Goal: Find specific page/section: Find specific page/section

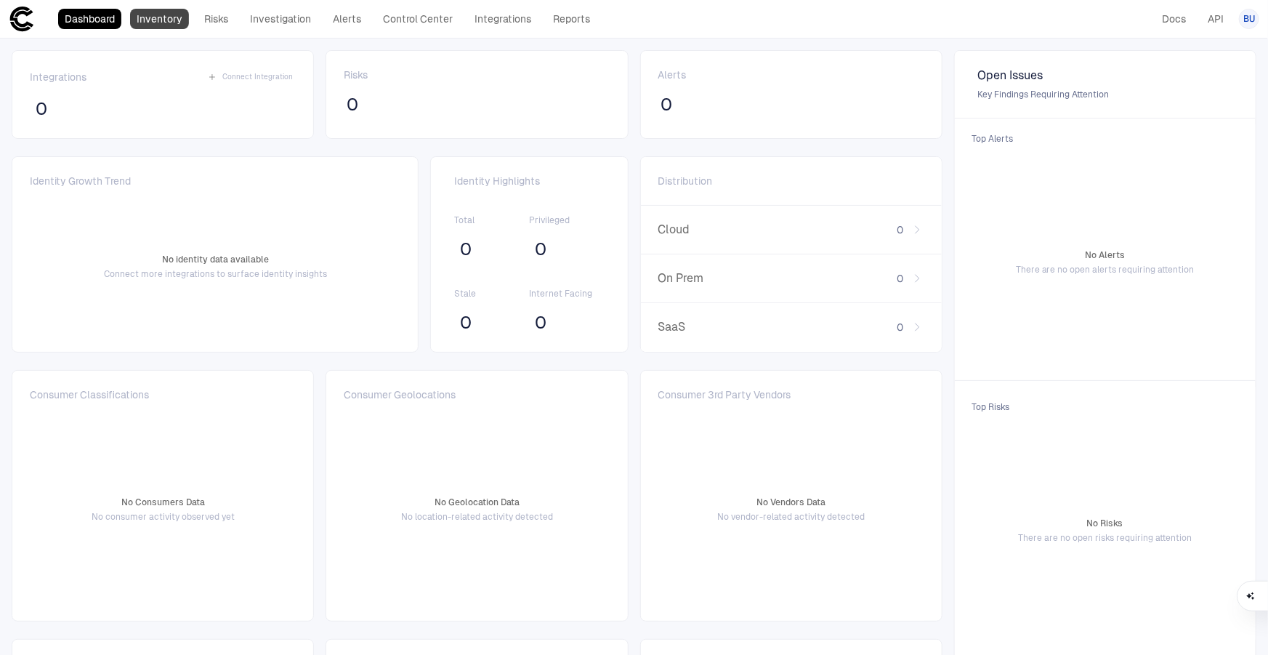
click at [149, 28] on link "Inventory" at bounding box center [159, 19] width 59 height 20
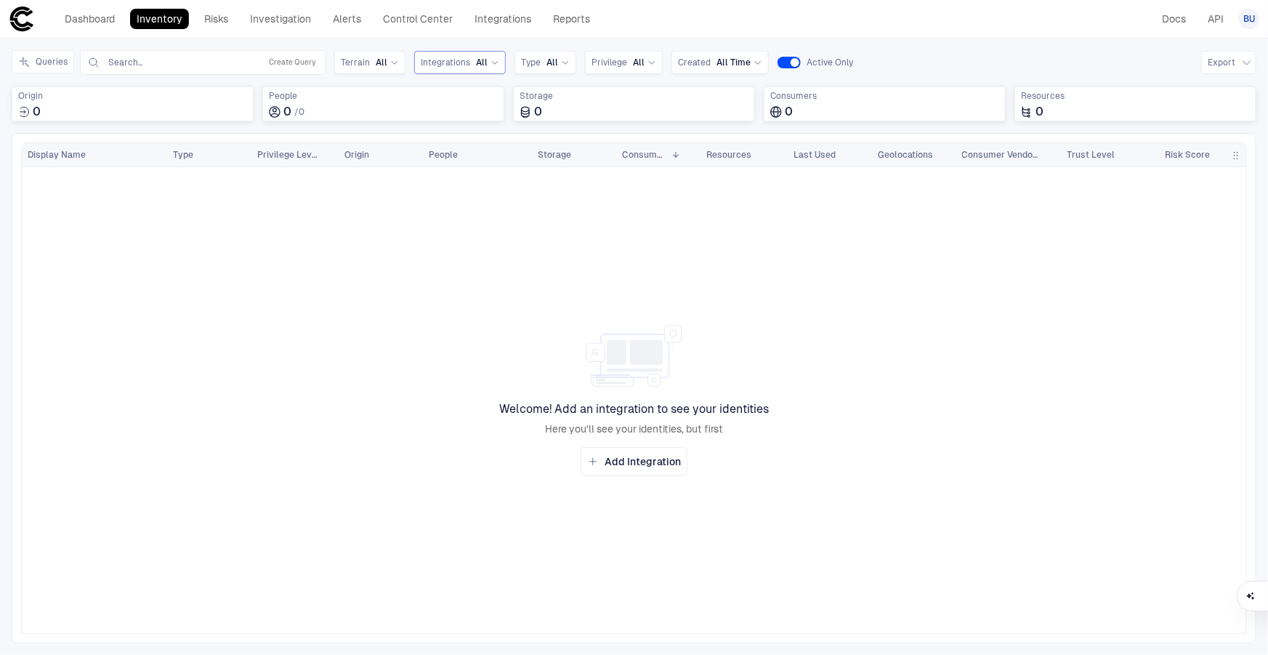
click at [476, 58] on span "All" at bounding box center [482, 63] width 12 height 12
click at [561, 65] on icon at bounding box center [565, 62] width 9 height 9
click at [975, 46] on div "Inventory Navigator Discovery AD Service Accounts Access from Non-Org Addresses…" at bounding box center [634, 347] width 1268 height 616
click at [1211, 20] on link "API" at bounding box center [1215, 19] width 29 height 20
click at [549, 20] on link "Reports" at bounding box center [572, 19] width 50 height 20
